Goal: Information Seeking & Learning: Learn about a topic

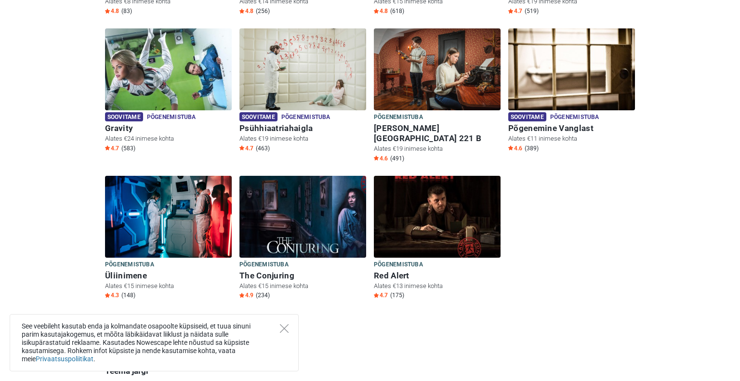
scroll to position [417, 0]
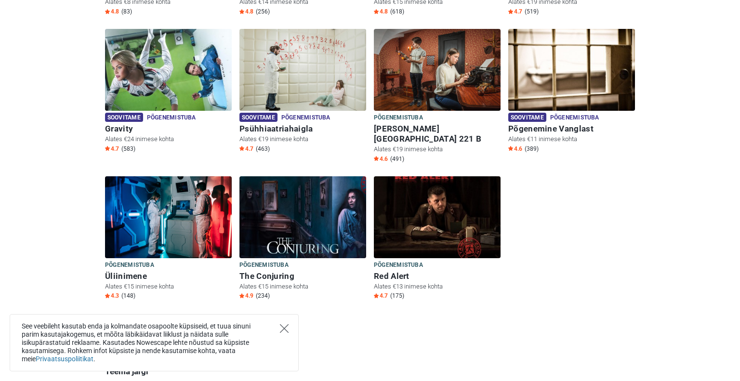
click at [286, 327] on icon "Close" at bounding box center [284, 328] width 9 height 9
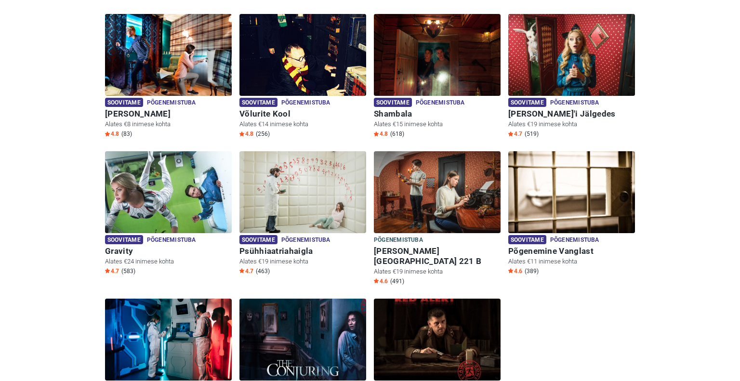
scroll to position [321, 0]
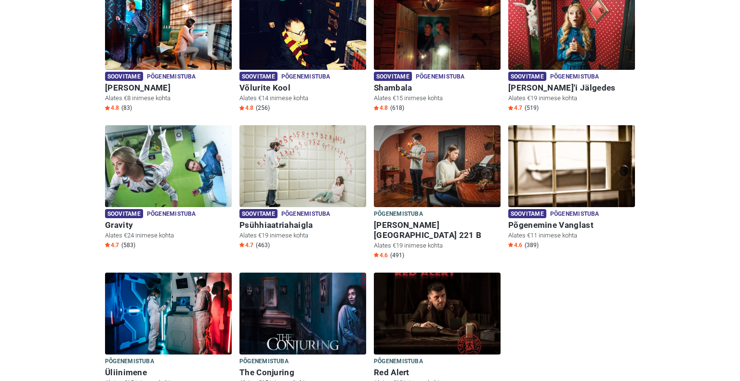
click at [277, 277] on img at bounding box center [303, 314] width 127 height 82
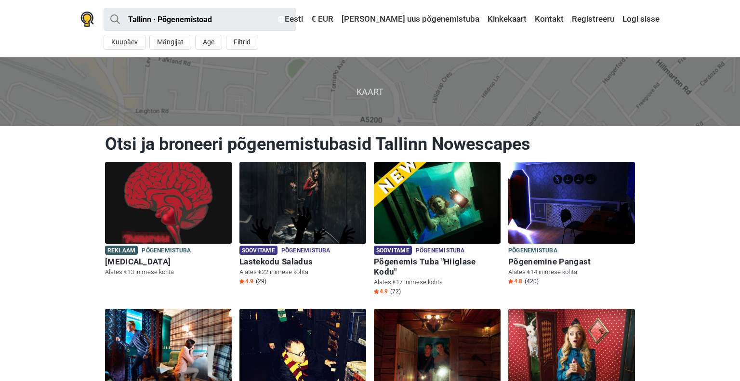
scroll to position [321, 0]
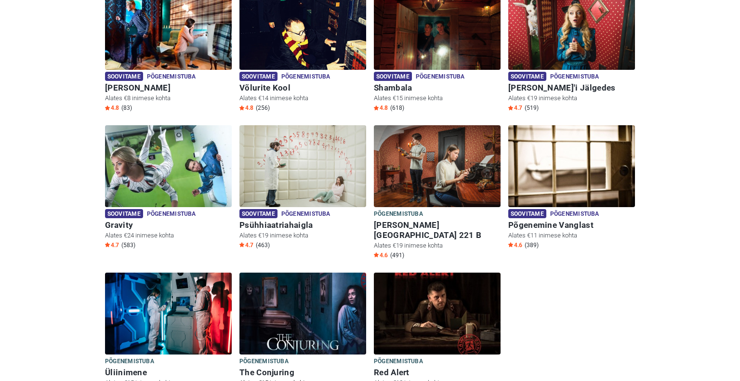
click at [318, 305] on img at bounding box center [303, 314] width 127 height 82
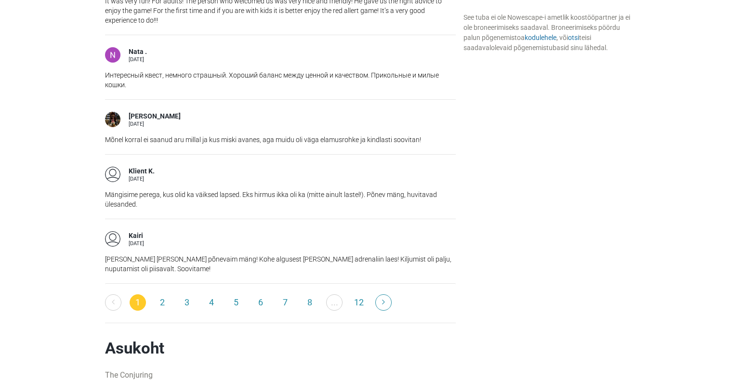
scroll to position [1518, 0]
click at [162, 293] on link "2" at bounding box center [162, 301] width 16 height 16
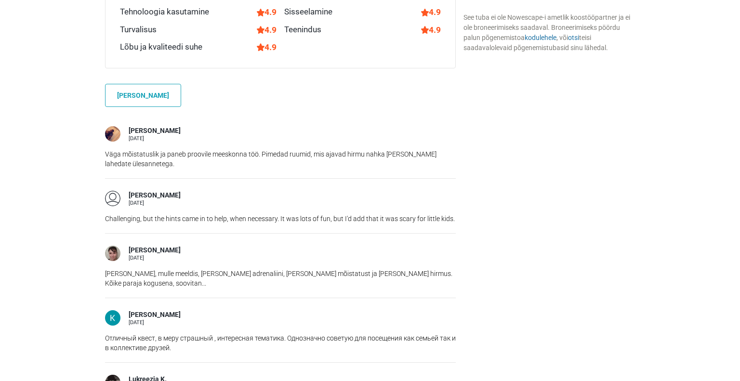
scroll to position [759, 0]
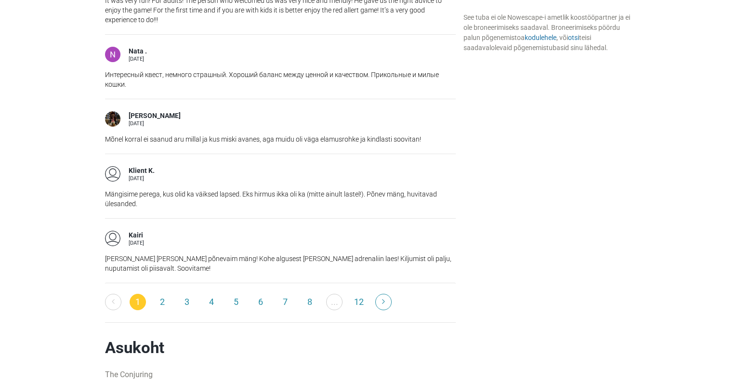
scroll to position [1518, 0]
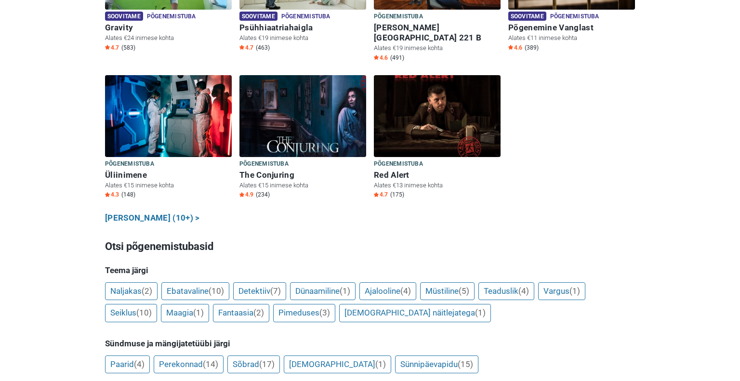
scroll to position [521, 0]
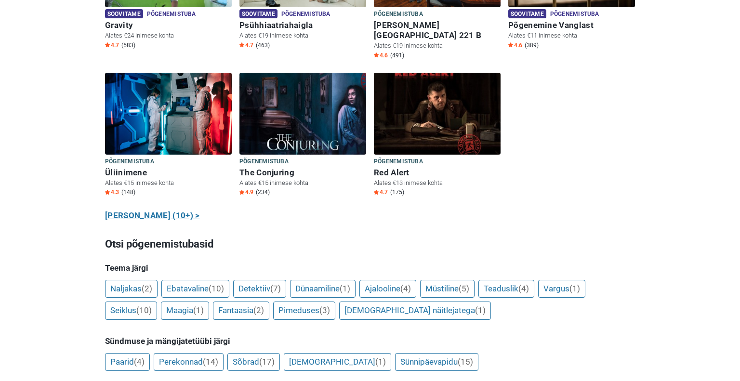
click at [156, 210] on link "Näita kõiki (10+) >" at bounding box center [152, 216] width 95 height 13
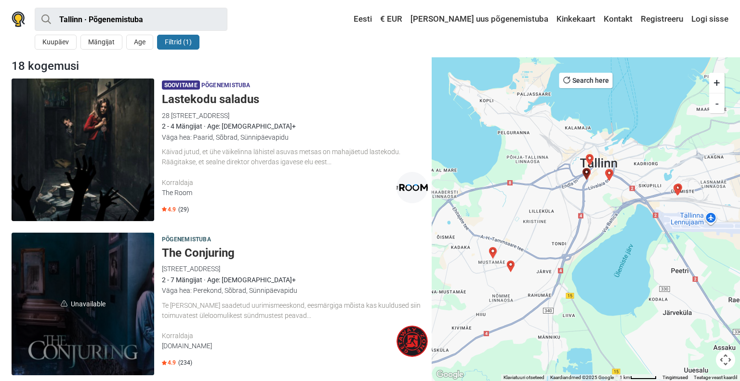
click at [48, 133] on img at bounding box center [83, 150] width 143 height 143
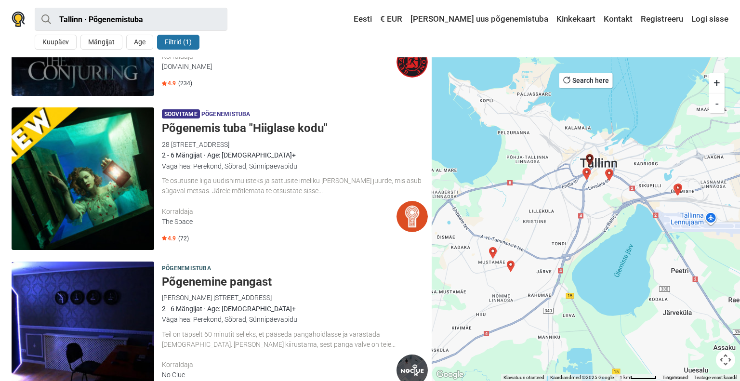
scroll to position [280, 0]
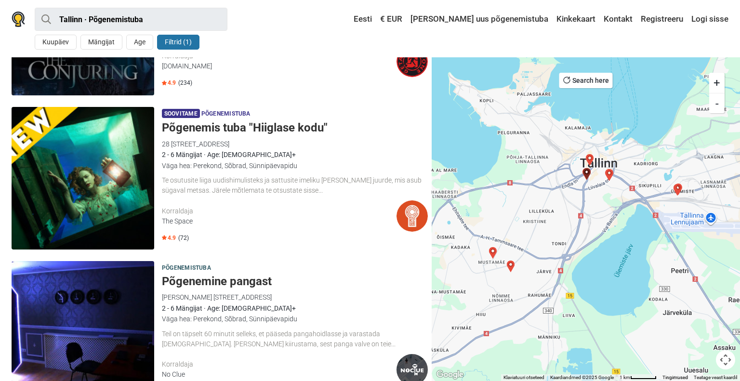
click at [108, 180] on img at bounding box center [83, 178] width 143 height 143
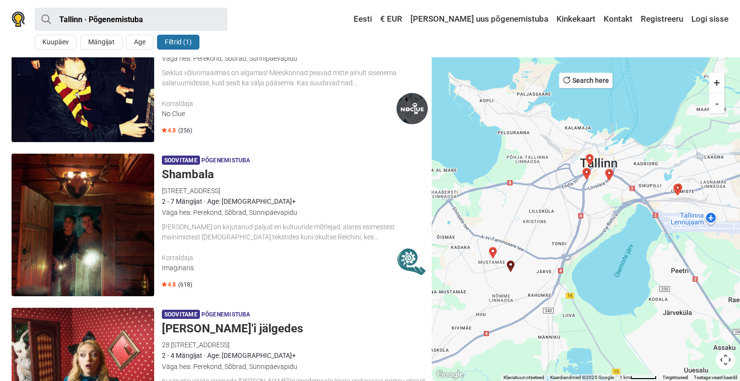
scroll to position [852, 0]
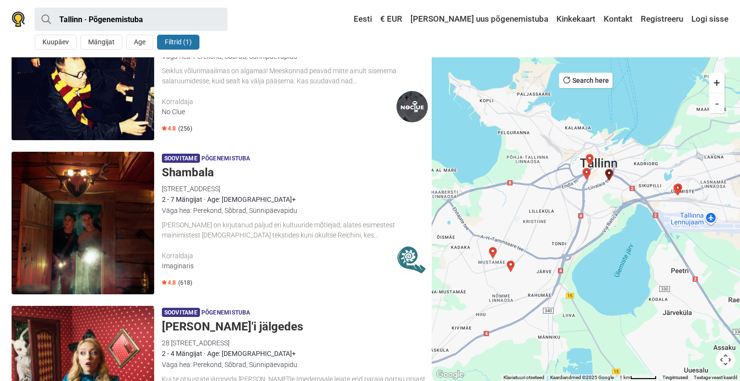
click at [193, 170] on h5 "Shambala" at bounding box center [295, 173] width 266 height 14
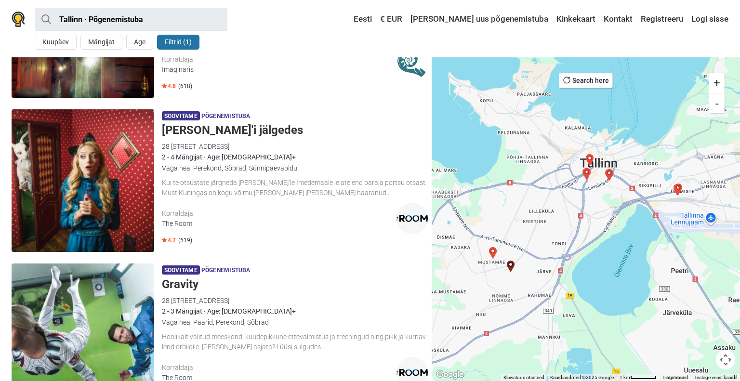
scroll to position [1051, 0]
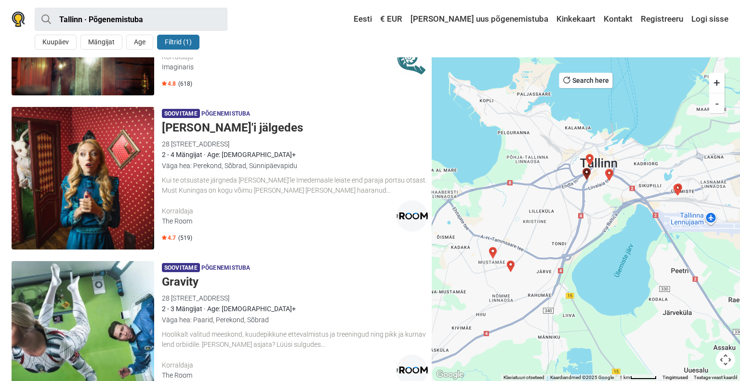
click at [121, 172] on img at bounding box center [83, 178] width 143 height 143
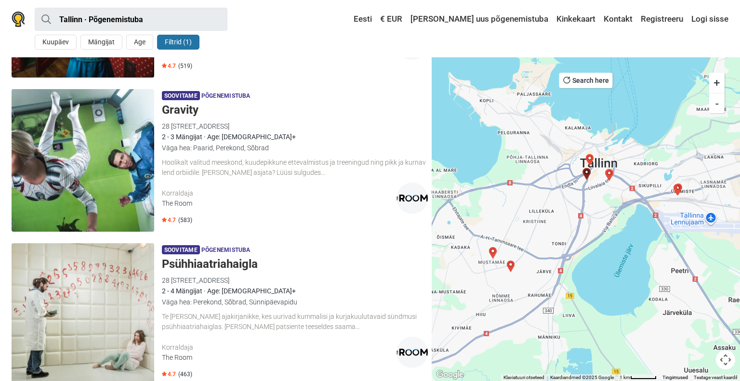
scroll to position [1222, 0]
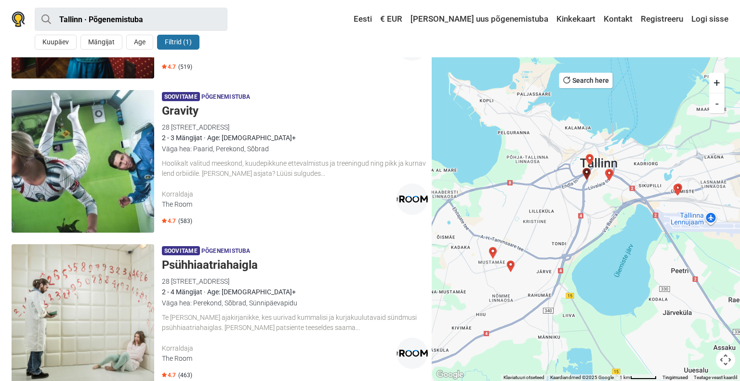
click at [255, 198] on div "Korraldaja" at bounding box center [279, 194] width 235 height 10
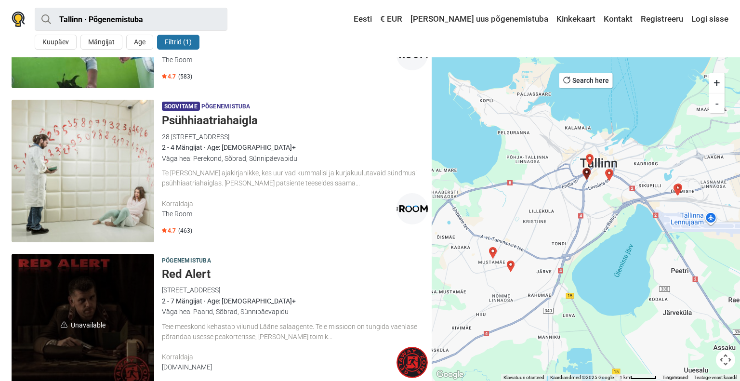
scroll to position [1363, 0]
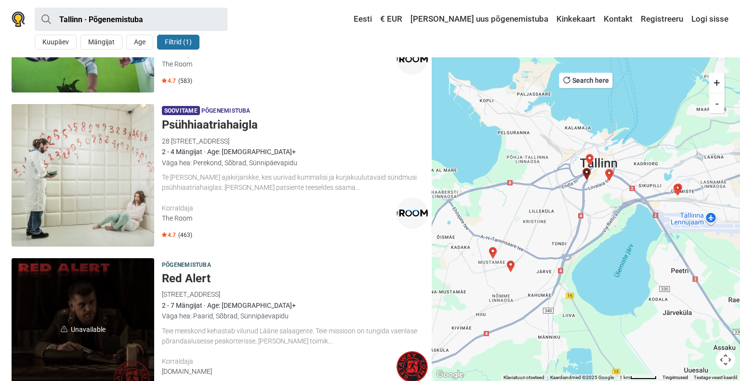
click at [69, 174] on img at bounding box center [83, 175] width 143 height 143
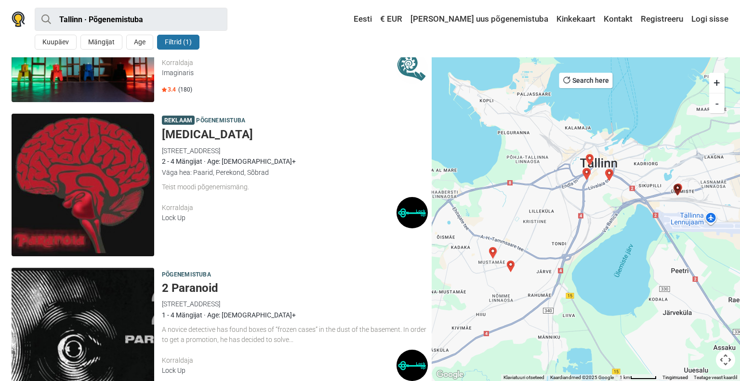
scroll to position [2433, 0]
click at [55, 167] on img at bounding box center [83, 184] width 143 height 143
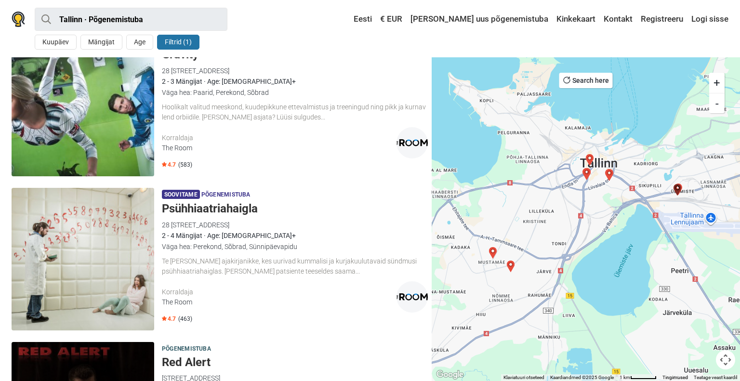
scroll to position [0, 0]
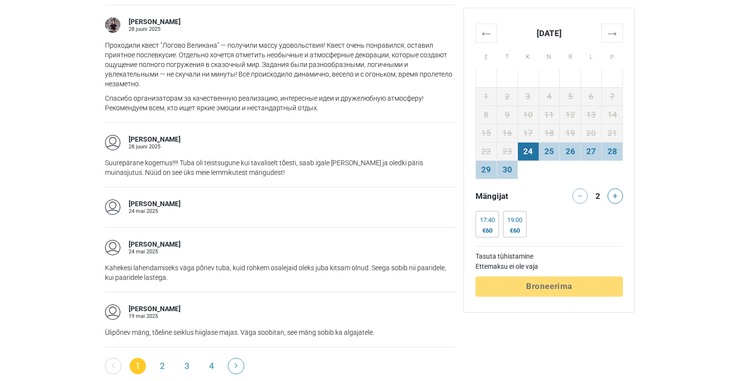
scroll to position [1531, 0]
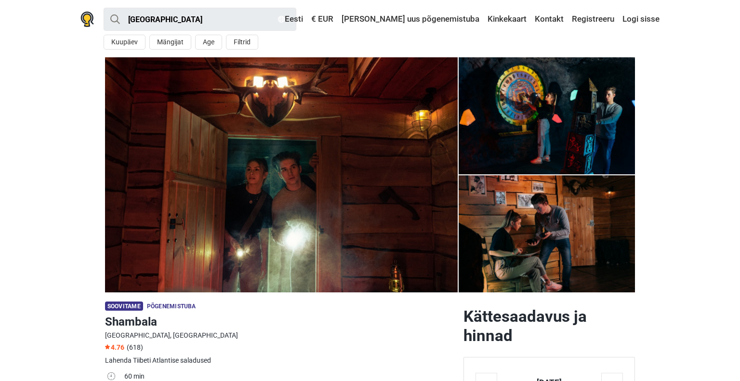
click at [555, 236] on img at bounding box center [547, 233] width 176 height 117
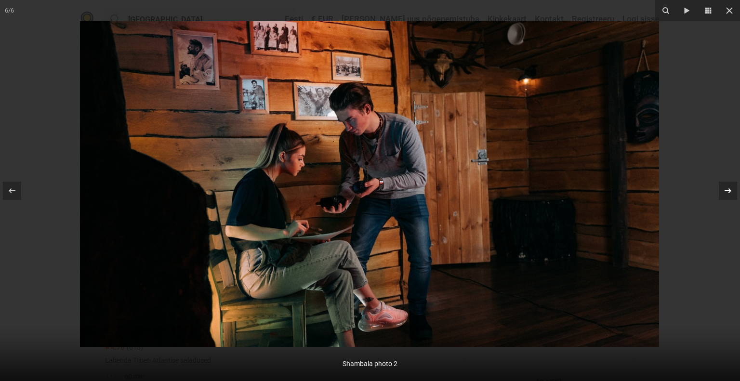
click at [725, 182] on div at bounding box center [728, 191] width 18 height 18
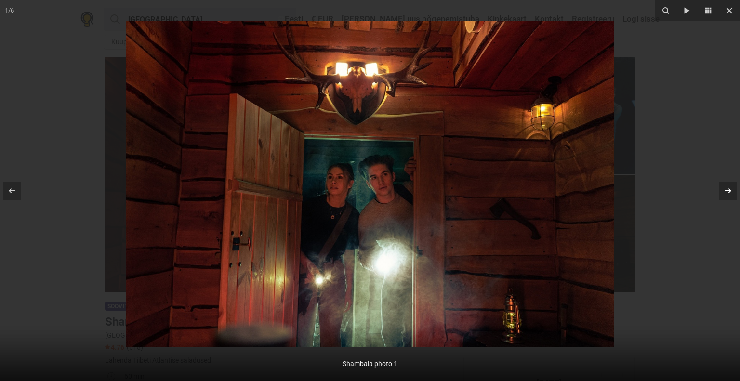
click at [725, 182] on div at bounding box center [728, 191] width 18 height 18
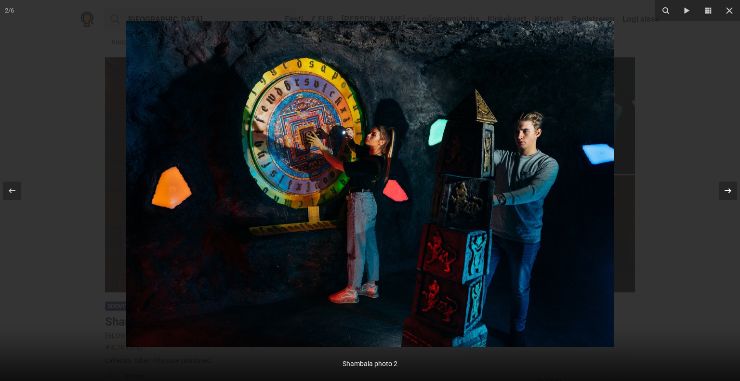
click at [725, 182] on div at bounding box center [728, 191] width 18 height 18
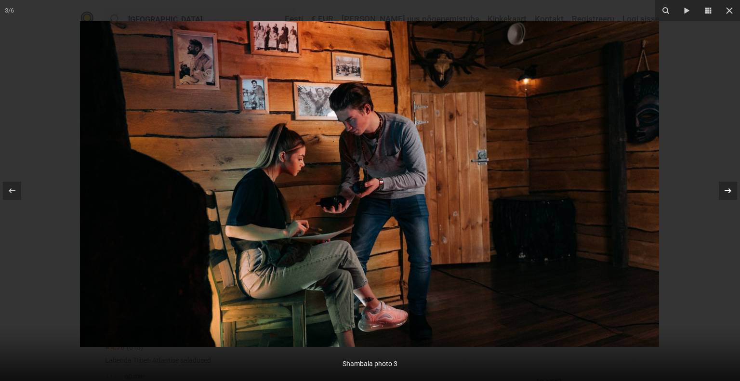
click at [725, 182] on div at bounding box center [728, 191] width 18 height 18
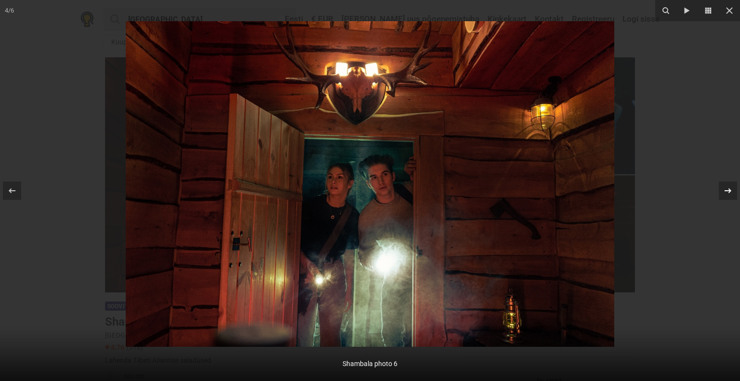
click at [725, 182] on div "4 / 6 Shambala photo 6" at bounding box center [370, 190] width 740 height 381
click at [725, 184] on div at bounding box center [728, 191] width 18 height 18
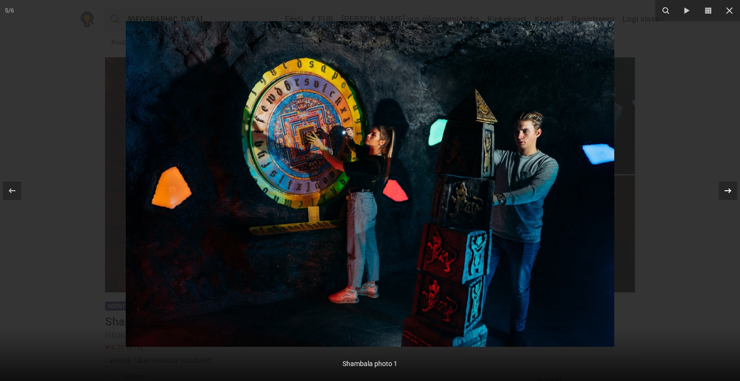
click at [725, 184] on div at bounding box center [728, 191] width 18 height 18
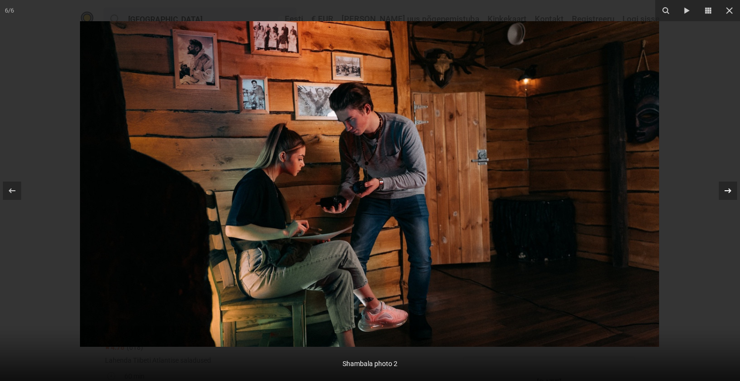
click at [725, 184] on div at bounding box center [728, 191] width 18 height 18
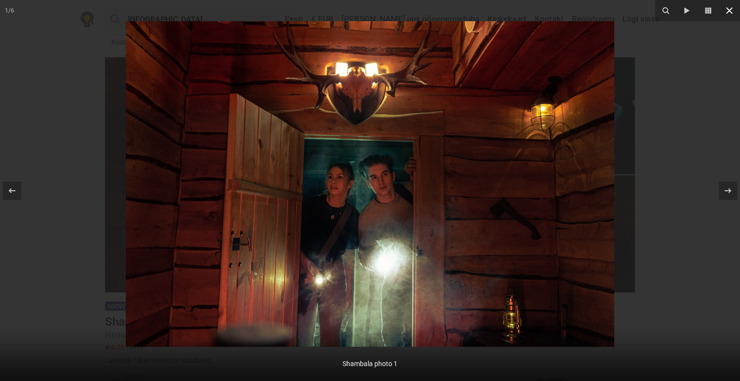
click at [726, 15] on icon at bounding box center [730, 11] width 12 height 12
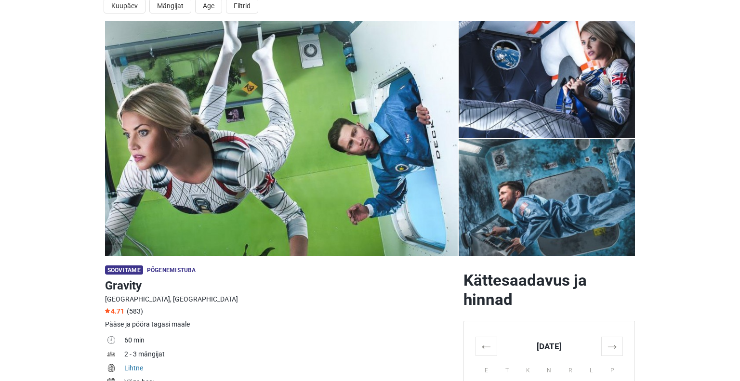
scroll to position [35, 0]
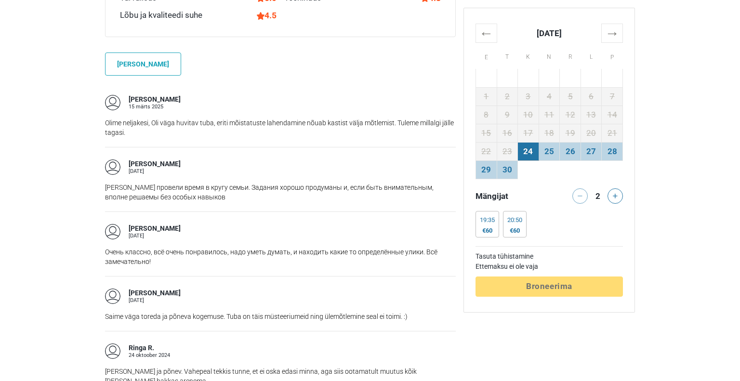
scroll to position [795, 0]
